Goal: Navigation & Orientation: Find specific page/section

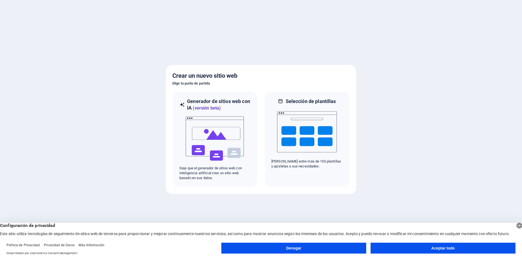
click at [444, 253] on button "Aceptar todo" at bounding box center [443, 248] width 145 height 11
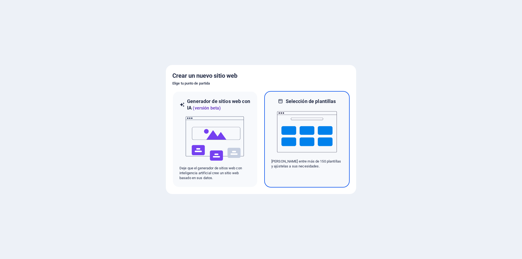
click at [292, 125] on img at bounding box center [307, 132] width 60 height 54
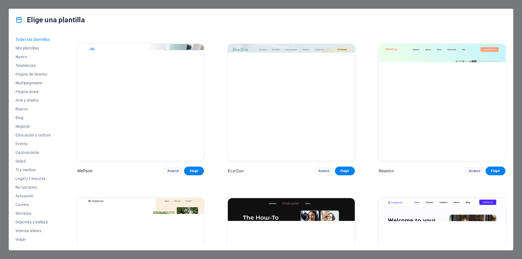
scroll to position [462, 0]
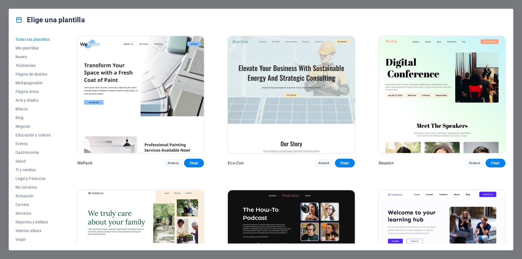
click at [270, 100] on img at bounding box center [291, 94] width 127 height 117
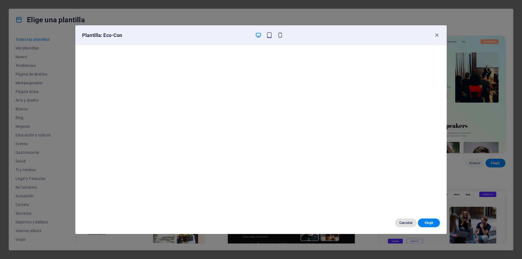
click at [400, 223] on font "Cancelar" at bounding box center [405, 223] width 13 height 4
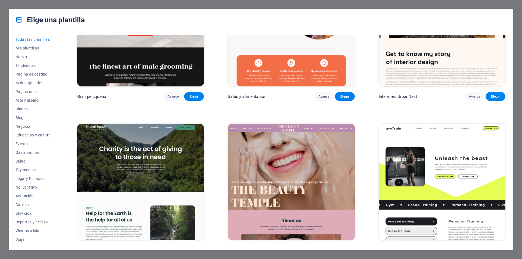
scroll to position [870, 0]
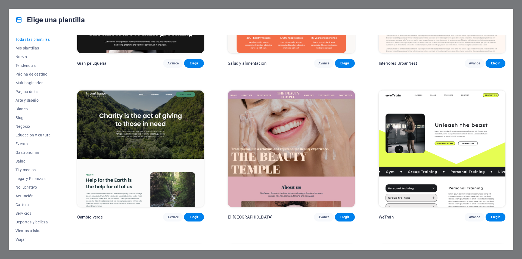
click at [439, 147] on img at bounding box center [442, 149] width 127 height 117
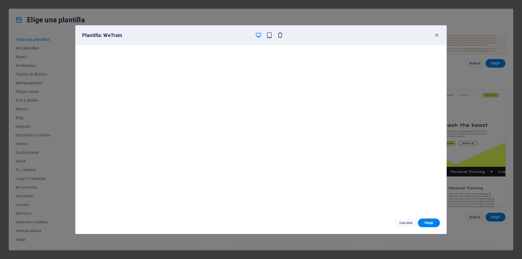
click at [281, 33] on icon "button" at bounding box center [280, 35] width 6 height 6
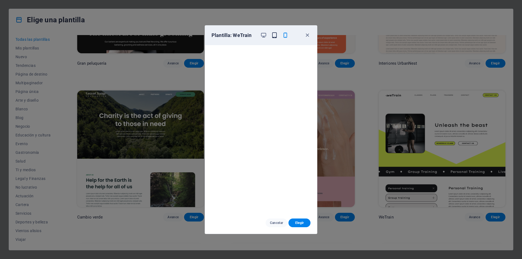
click at [275, 36] on icon "button" at bounding box center [274, 35] width 6 height 6
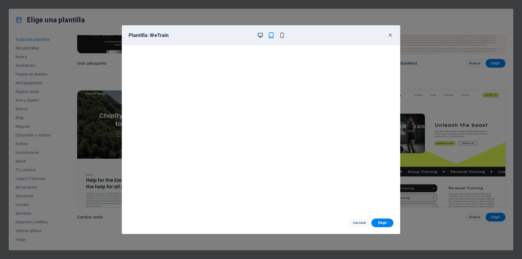
click at [262, 33] on icon "button" at bounding box center [260, 35] width 6 height 6
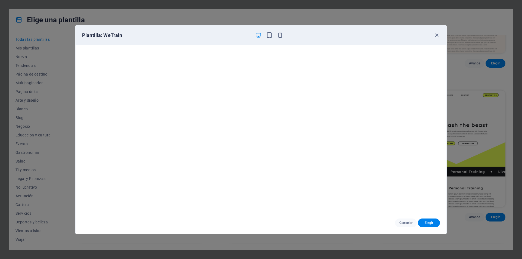
scroll to position [1, 0]
click at [434, 35] on icon "button" at bounding box center [437, 35] width 6 height 6
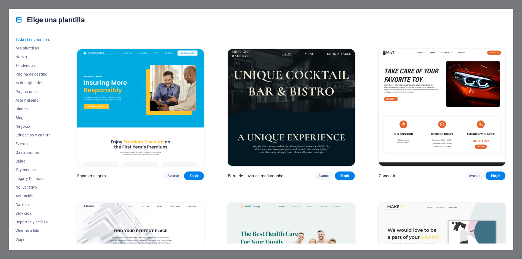
scroll to position [1414, 0]
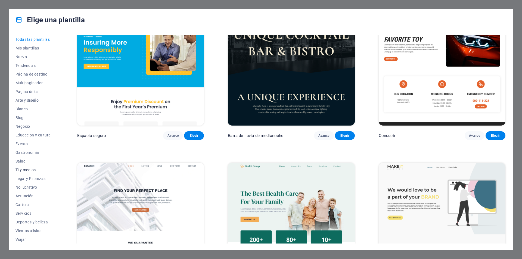
click at [30, 167] on button "TI y medios" at bounding box center [34, 170] width 38 height 9
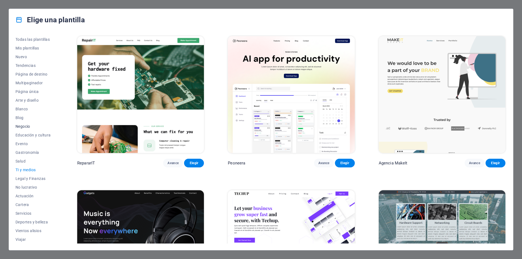
click at [20, 127] on font "Negocio" at bounding box center [22, 126] width 15 height 4
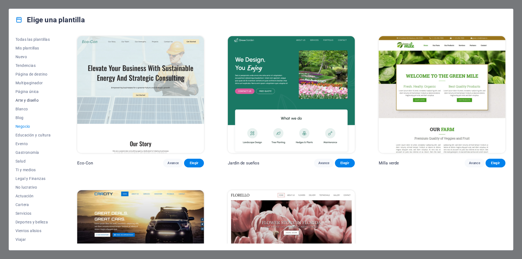
click at [27, 98] on font "Arte y diseño" at bounding box center [26, 100] width 23 height 4
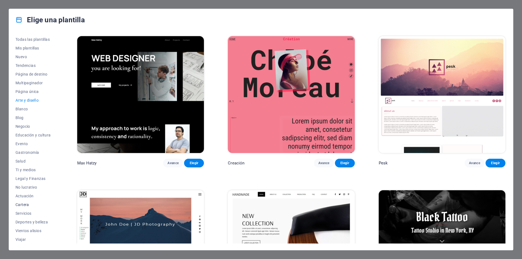
click at [30, 204] on span "Cartera" at bounding box center [34, 205] width 38 height 4
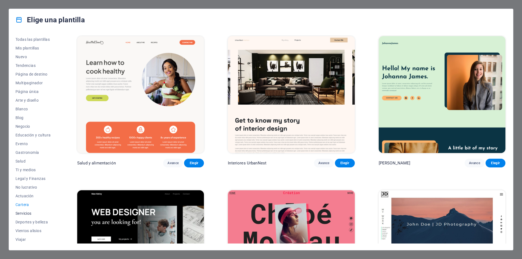
click at [27, 215] on font "Servicios" at bounding box center [23, 213] width 16 height 4
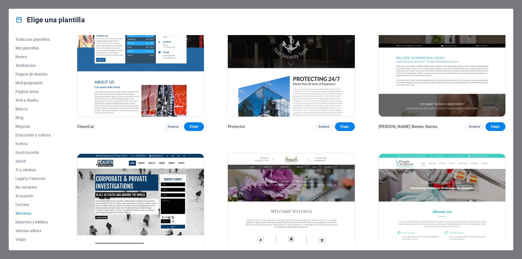
scroll to position [598, 0]
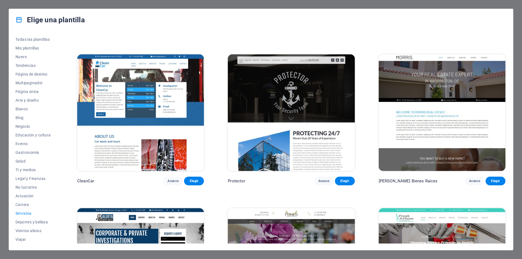
click at [168, 102] on img at bounding box center [140, 112] width 127 height 117
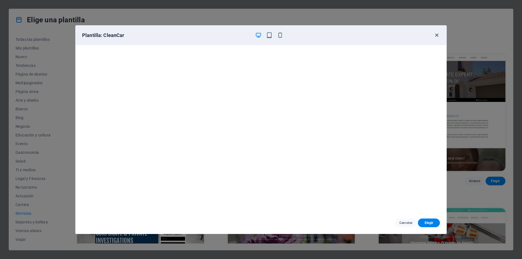
click at [437, 35] on icon "button" at bounding box center [437, 35] width 6 height 6
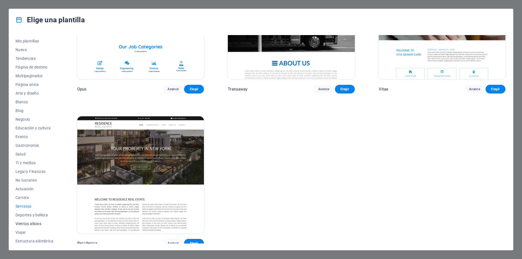
scroll to position [9, 0]
click at [47, 238] on font "Estructura alámbrica" at bounding box center [34, 239] width 38 height 4
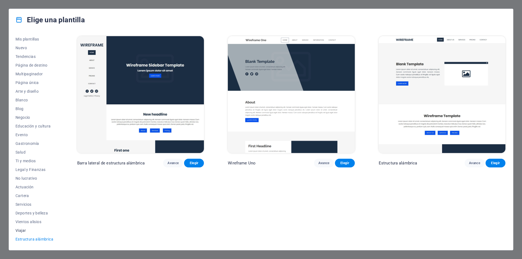
click at [22, 229] on font "Viajar" at bounding box center [20, 230] width 10 height 4
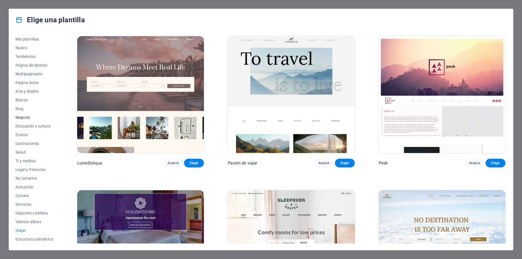
click at [23, 117] on font "Negocio" at bounding box center [22, 117] width 15 height 4
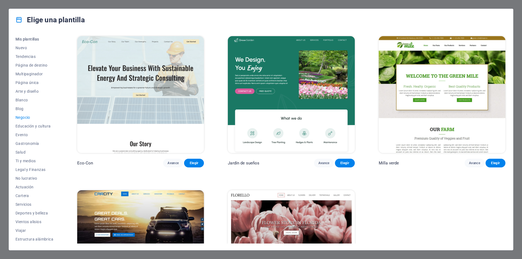
click at [26, 36] on button "Mis plantillas" at bounding box center [34, 39] width 38 height 9
